Goal: Task Accomplishment & Management: Manage account settings

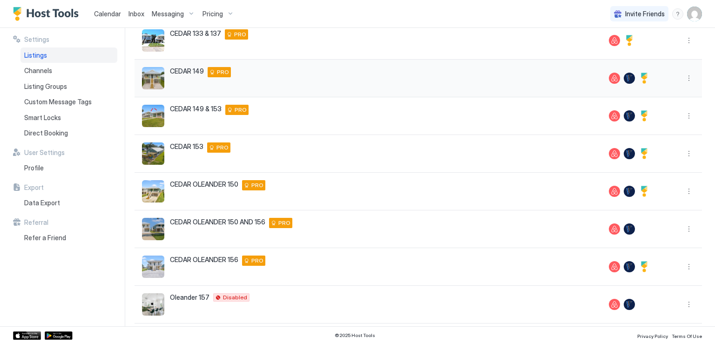
scroll to position [186, 0]
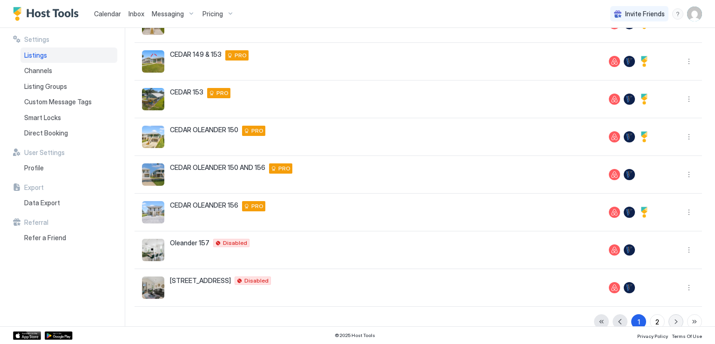
click at [669, 322] on button "button" at bounding box center [675, 321] width 15 height 15
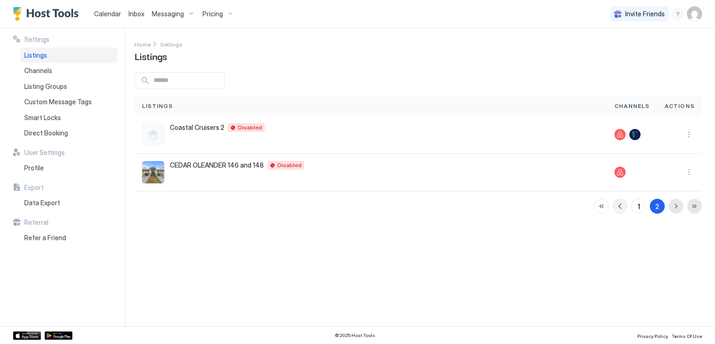
click at [620, 208] on button "button" at bounding box center [620, 206] width 15 height 15
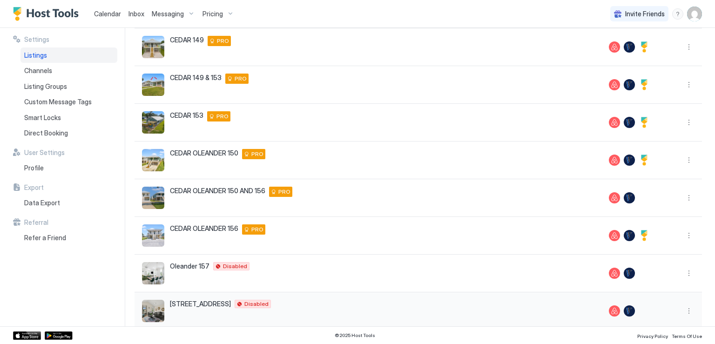
scroll to position [199, 0]
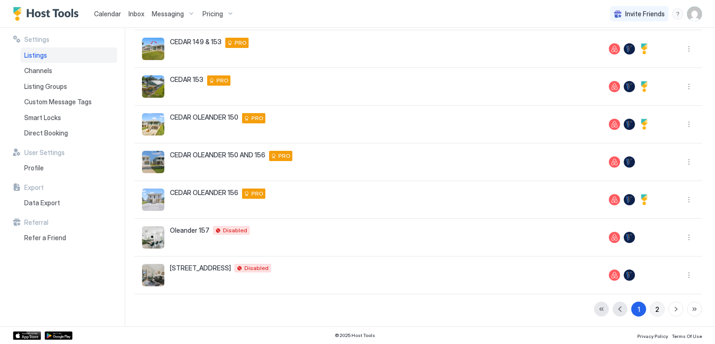
click at [655, 309] on div "2" at bounding box center [657, 309] width 4 height 10
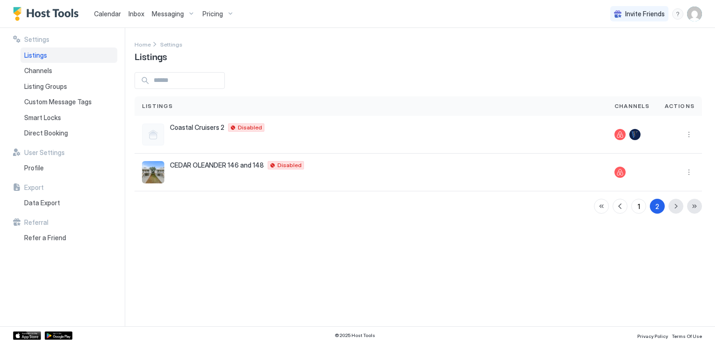
scroll to position [0, 0]
click at [687, 14] on div "Invite Friends BR" at bounding box center [656, 13] width 92 height 27
click at [691, 17] on img "User profile" at bounding box center [694, 14] width 15 height 15
click at [607, 69] on span "Logout" at bounding box center [608, 68] width 21 height 8
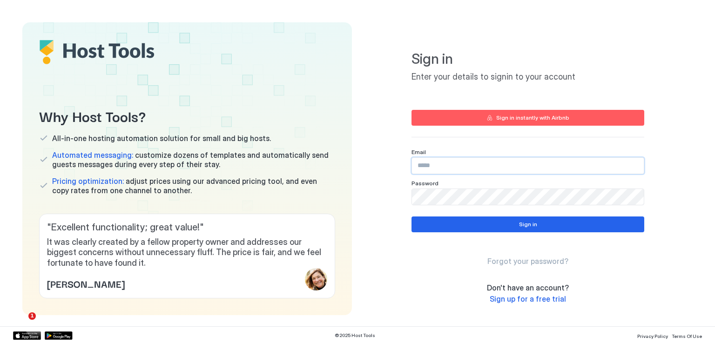
click at [462, 170] on input "Input Field" at bounding box center [528, 166] width 232 height 16
type input "**********"
click at [508, 233] on div "Sign in Forgot your password?" at bounding box center [528, 241] width 233 height 50
click at [511, 226] on button "Sign in" at bounding box center [528, 224] width 233 height 16
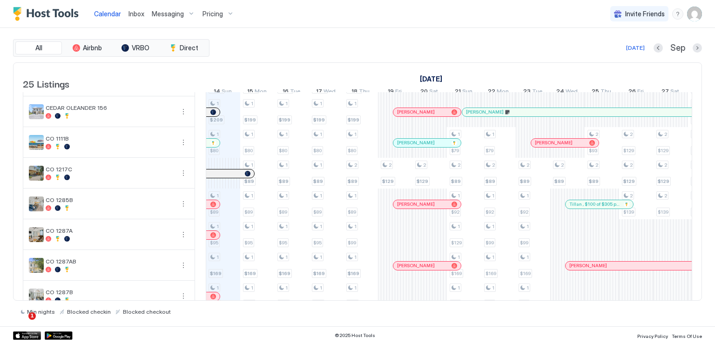
scroll to position [419, 0]
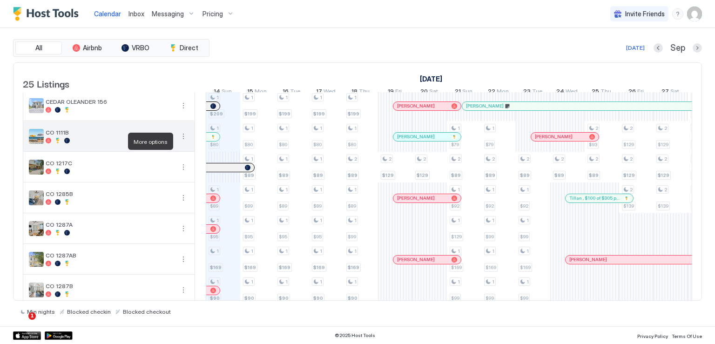
click at [181, 142] on button "More options" at bounding box center [183, 136] width 11 height 11
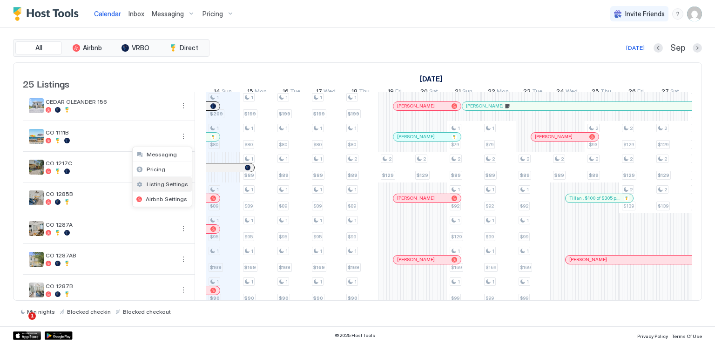
click at [165, 183] on span "Listing Settings" at bounding box center [167, 184] width 41 height 7
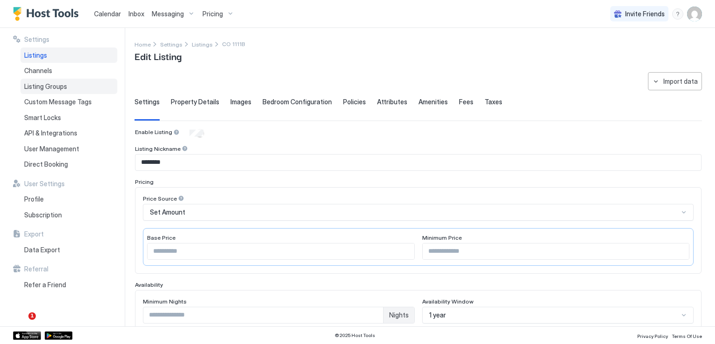
drag, startPoint x: 39, startPoint y: 58, endPoint x: 117, endPoint y: 88, distance: 83.6
click at [39, 58] on span "Listings" at bounding box center [35, 55] width 23 height 8
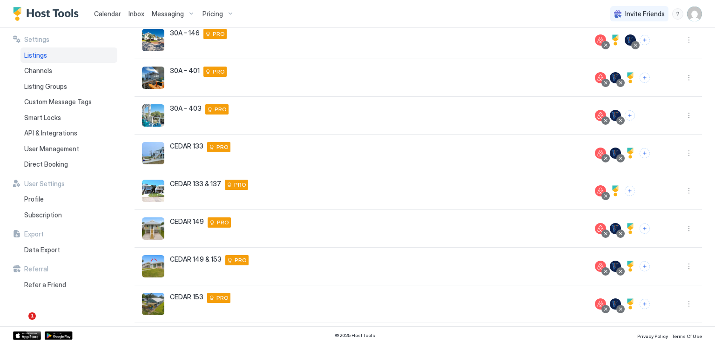
scroll to position [199, 0]
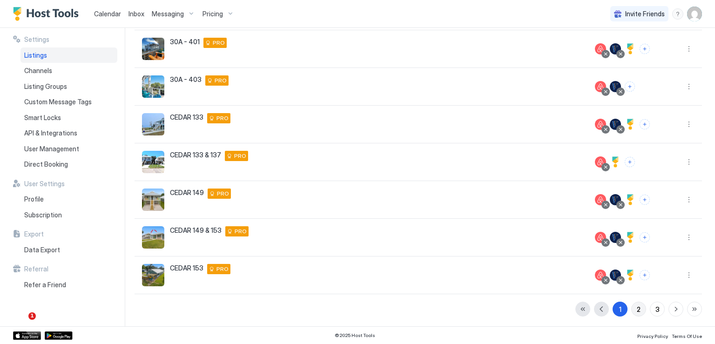
click at [631, 308] on button "2" at bounding box center [638, 309] width 15 height 15
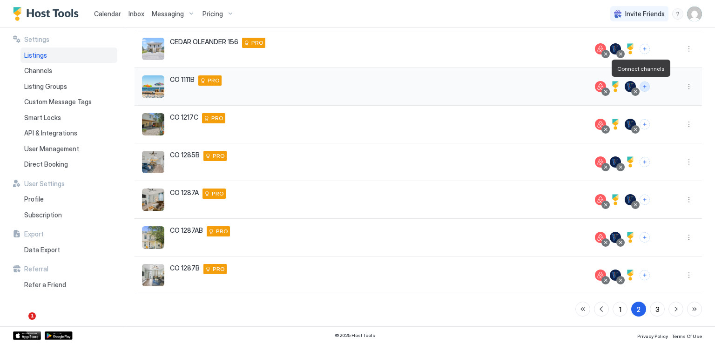
click at [641, 88] on button "Connect channels" at bounding box center [645, 86] width 10 height 10
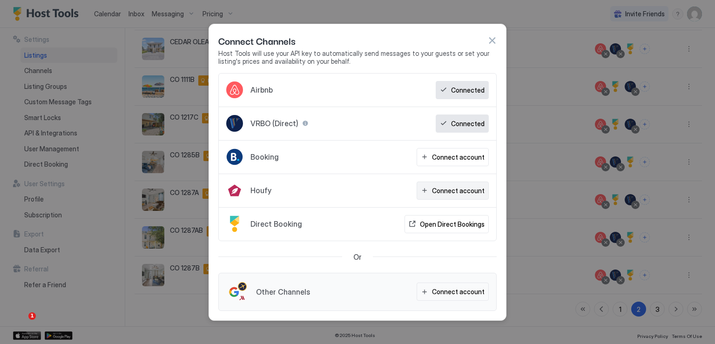
click at [451, 193] on div "Connect account" at bounding box center [458, 191] width 53 height 10
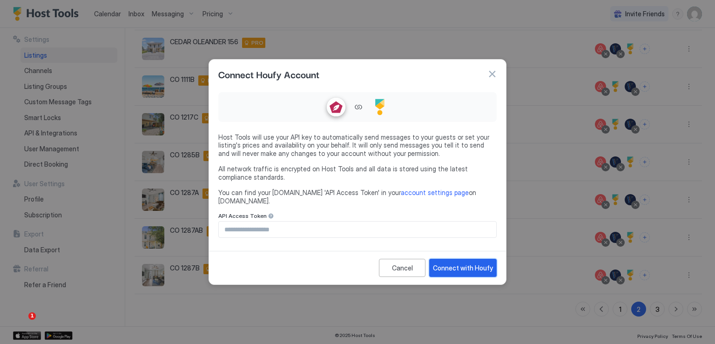
click at [460, 264] on div "Connect with Houfy" at bounding box center [463, 268] width 60 height 10
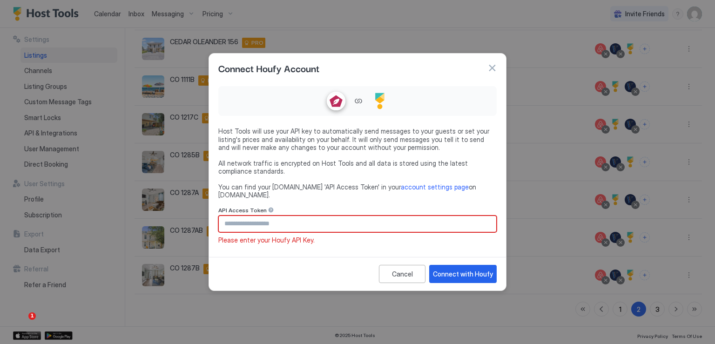
click at [340, 223] on input "Input Field" at bounding box center [357, 224] width 277 height 16
click at [268, 207] on div at bounding box center [271, 210] width 7 height 7
click at [317, 207] on div "API Access Token" at bounding box center [357, 211] width 278 height 9
click at [252, 221] on input "Input Field" at bounding box center [357, 224] width 277 height 16
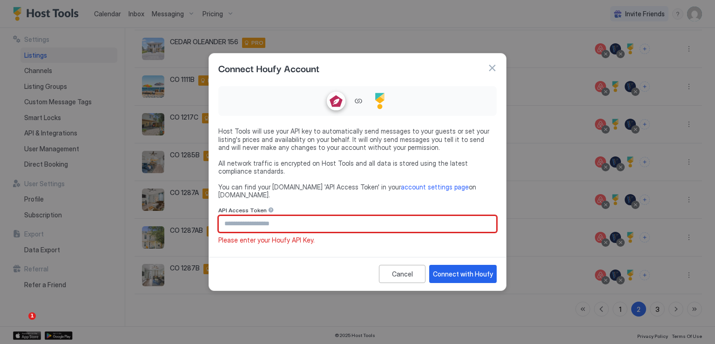
paste input "**********"
type input "**********"
click at [441, 269] on div "Connect with Houfy" at bounding box center [463, 274] width 60 height 10
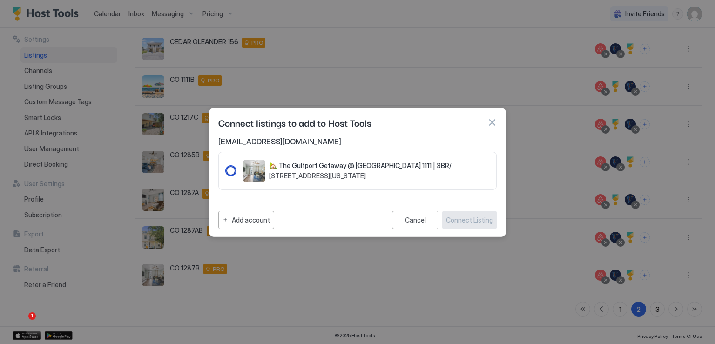
click at [231, 172] on div "234905" at bounding box center [230, 170] width 9 height 9
click at [468, 217] on div "Connect Listing" at bounding box center [469, 220] width 47 height 10
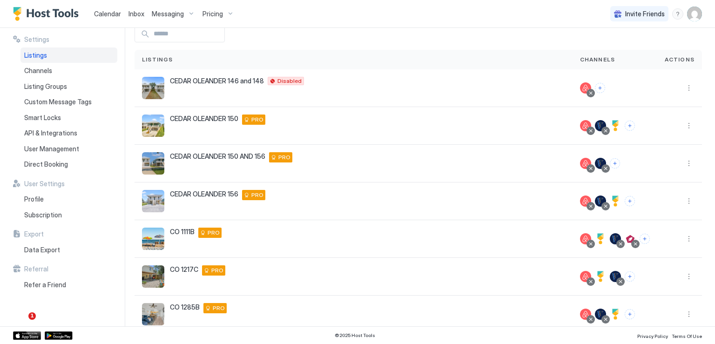
scroll to position [93, 0]
